Goal: Information Seeking & Learning: Learn about a topic

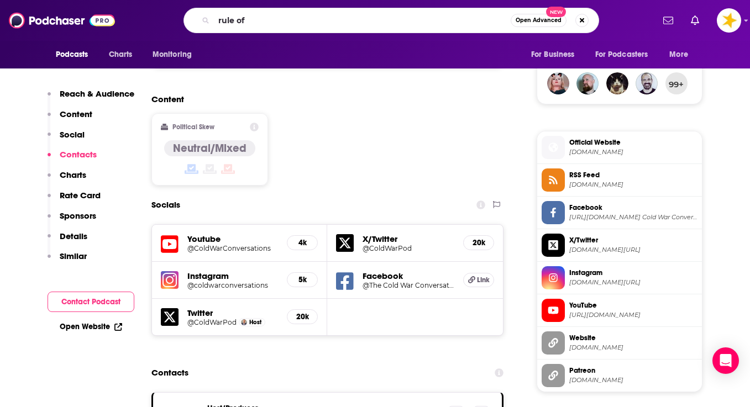
scroll to position [815, 0]
type input "rule of thumb"
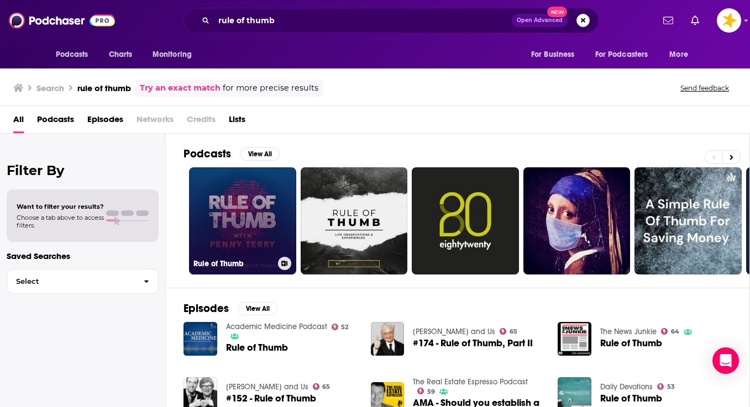
click at [231, 217] on link "Rule of Thumb" at bounding box center [242, 220] width 107 height 107
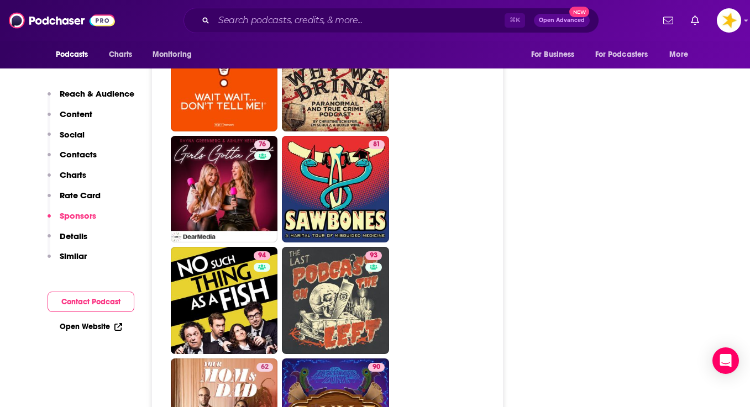
scroll to position [2605, 0]
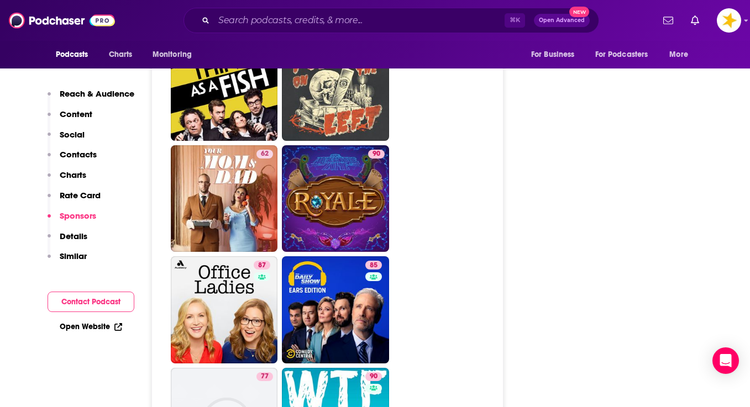
click at [479, 0] on div "Podcasts Charts Monitoring ⌘ K Open Advanced New For Business For Podcasters Mo…" at bounding box center [375, 20] width 750 height 41
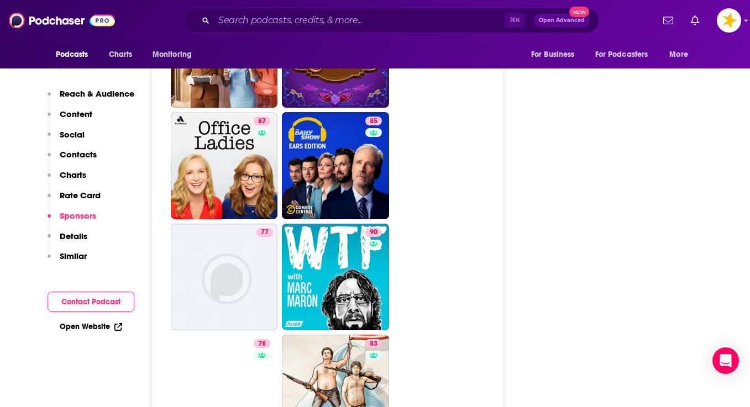
scroll to position [2809, 0]
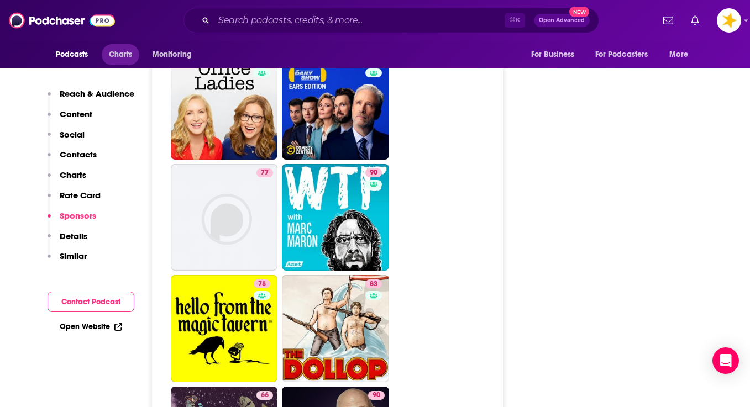
click at [117, 61] on span "Charts" at bounding box center [121, 54] width 24 height 15
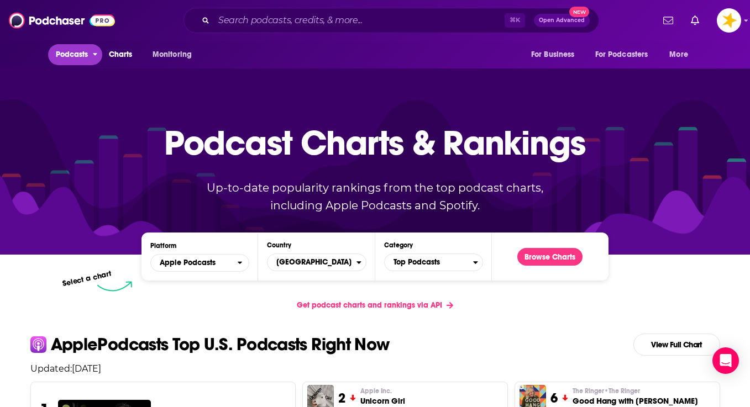
click at [80, 59] on span "Podcasts" at bounding box center [72, 54] width 33 height 15
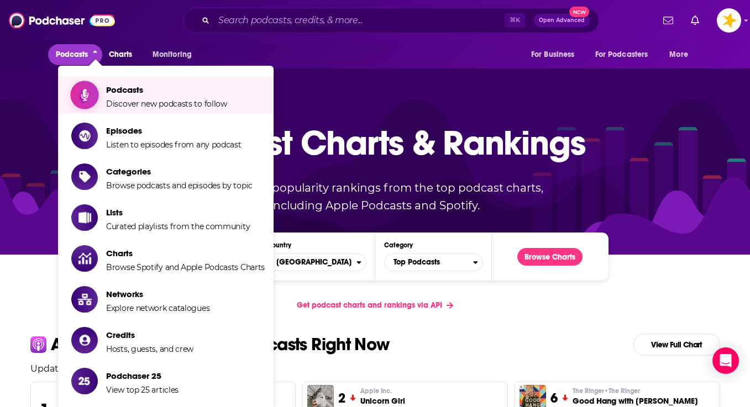
click at [127, 98] on span "Podcasts Discover new podcasts to follow" at bounding box center [166, 95] width 121 height 28
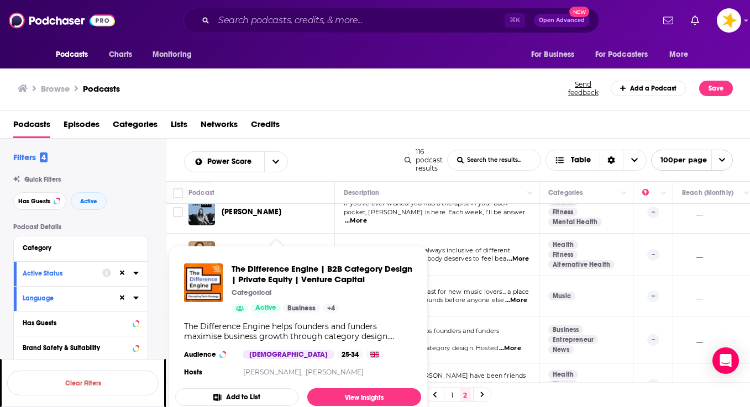
scroll to position [500, 0]
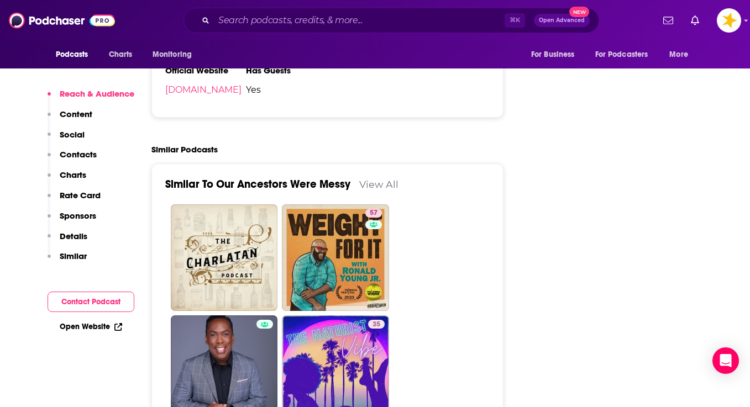
scroll to position [1897, 0]
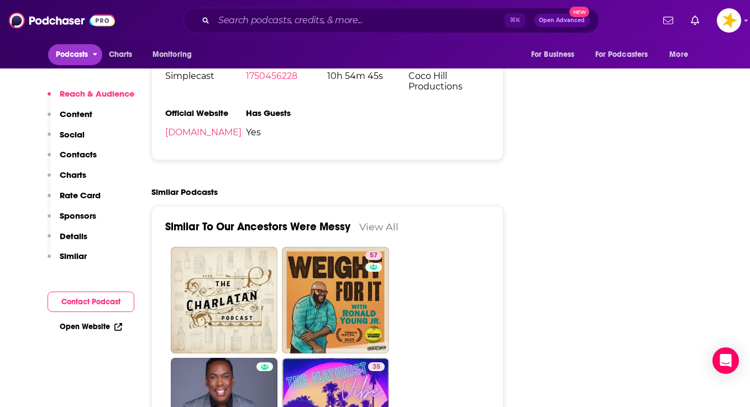
click at [65, 53] on span "Podcasts" at bounding box center [72, 54] width 33 height 15
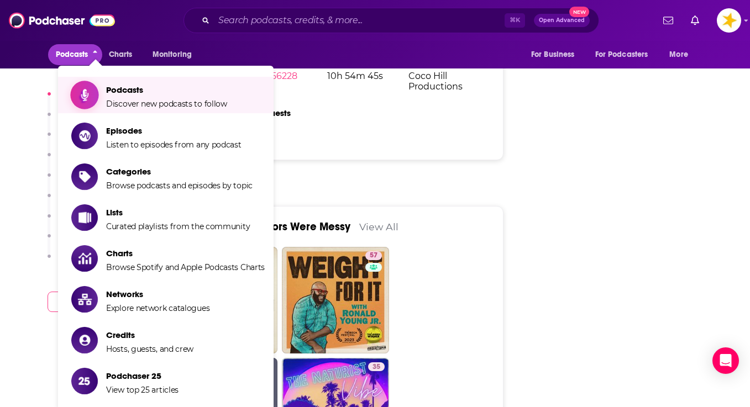
click at [114, 93] on span "Podcasts" at bounding box center [166, 90] width 121 height 11
